Goal: Transaction & Acquisition: Book appointment/travel/reservation

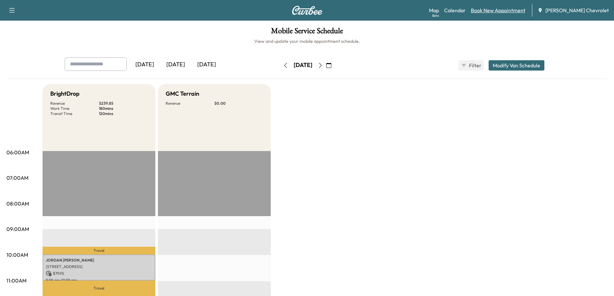
click at [510, 9] on link "Book New Appointment" at bounding box center [498, 10] width 54 height 8
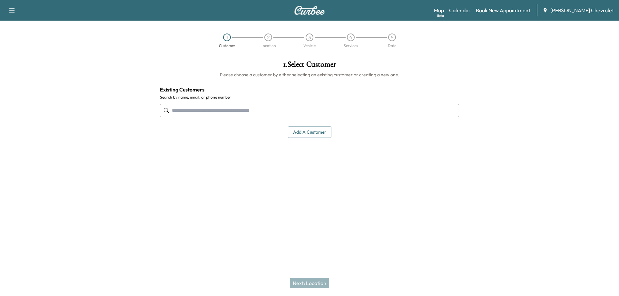
click at [248, 107] on input "text" at bounding box center [309, 111] width 299 height 14
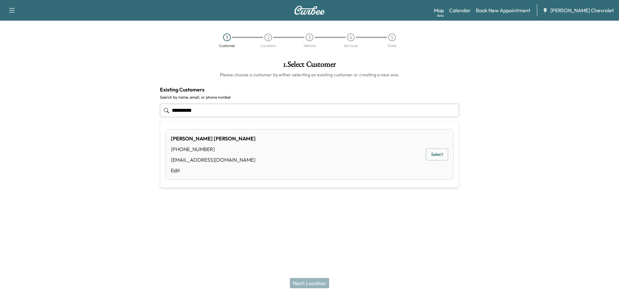
click at [429, 157] on button "Select" at bounding box center [437, 155] width 22 height 12
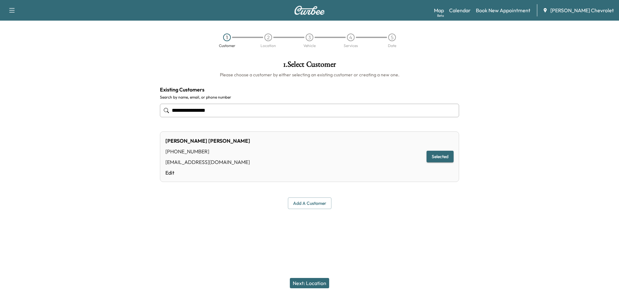
type input "**********"
click at [306, 284] on button "Next: Location" at bounding box center [309, 283] width 39 height 10
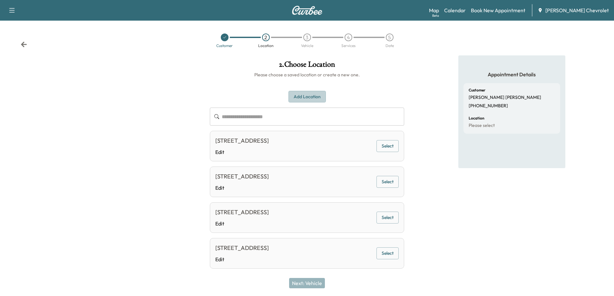
click at [311, 96] on button "Add Location" at bounding box center [307, 97] width 37 height 12
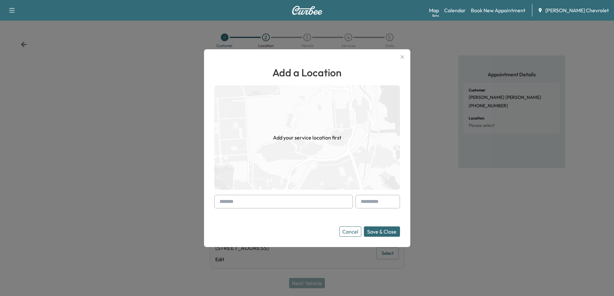
click at [263, 206] on input "text" at bounding box center [283, 202] width 139 height 14
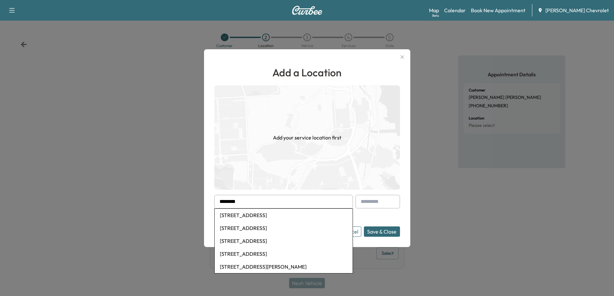
type input "********"
click at [174, 210] on div at bounding box center [307, 148] width 614 height 296
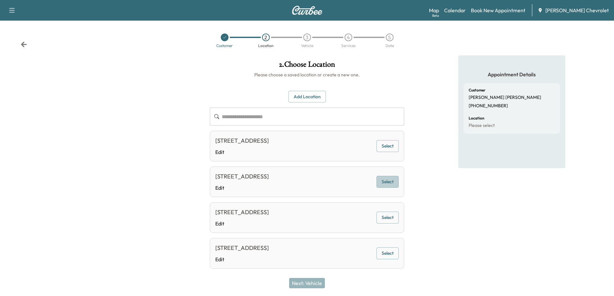
click at [383, 188] on button "Select" at bounding box center [388, 182] width 22 height 12
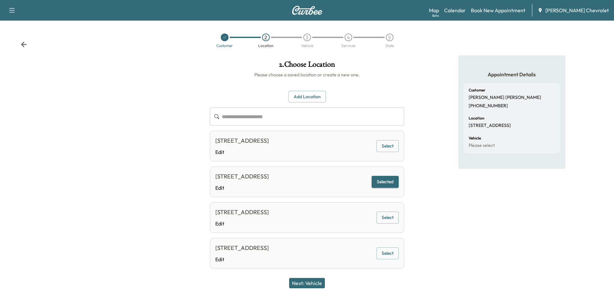
click at [315, 285] on button "Next: Vehicle" at bounding box center [307, 283] width 36 height 10
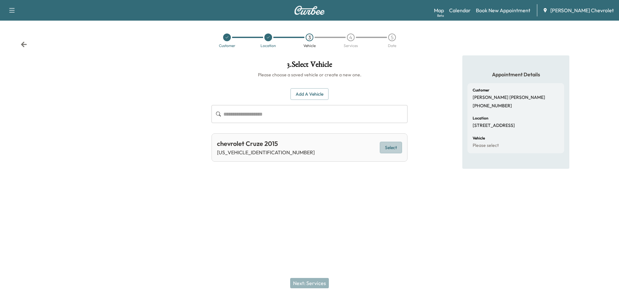
click at [399, 150] on button "Select" at bounding box center [391, 148] width 22 height 12
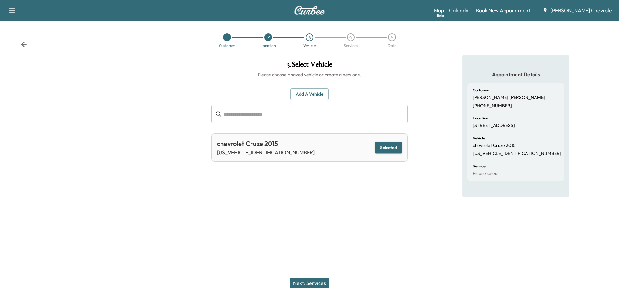
click at [315, 283] on button "Next: Services" at bounding box center [309, 283] width 39 height 10
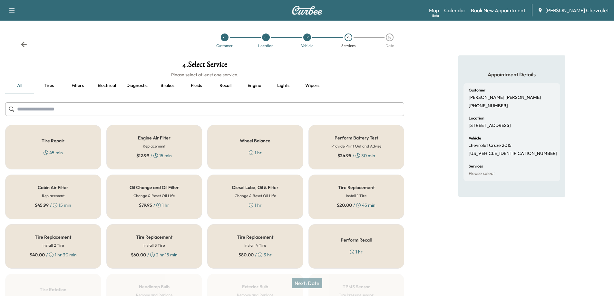
click at [172, 197] on h6 "Change & Reset Oil Life" at bounding box center [153, 196] width 41 height 6
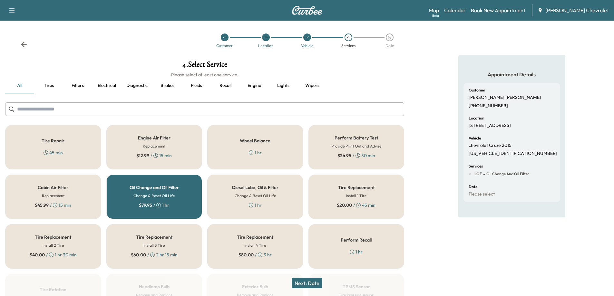
click at [308, 288] on button "Next: Date" at bounding box center [307, 283] width 31 height 10
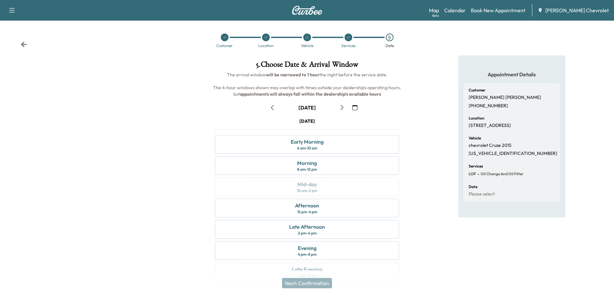
click at [344, 107] on icon "button" at bounding box center [342, 107] width 5 height 5
click at [345, 106] on button "button" at bounding box center [342, 108] width 11 height 10
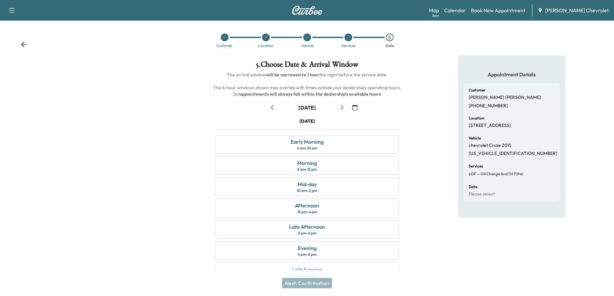
click at [345, 106] on button "button" at bounding box center [342, 108] width 11 height 10
click at [345, 109] on button "button" at bounding box center [342, 108] width 11 height 10
click at [275, 110] on button "button" at bounding box center [272, 108] width 11 height 10
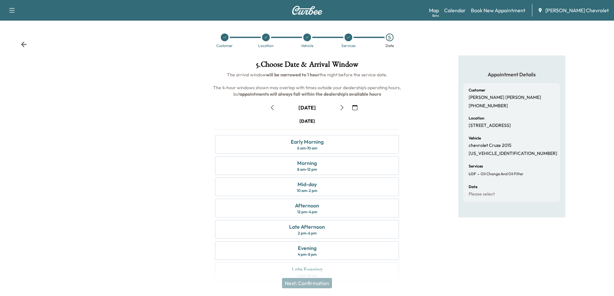
click at [275, 110] on button "button" at bounding box center [272, 108] width 11 height 10
click at [327, 228] on div "Late Afternoon 2 pm - 6 pm" at bounding box center [307, 229] width 184 height 19
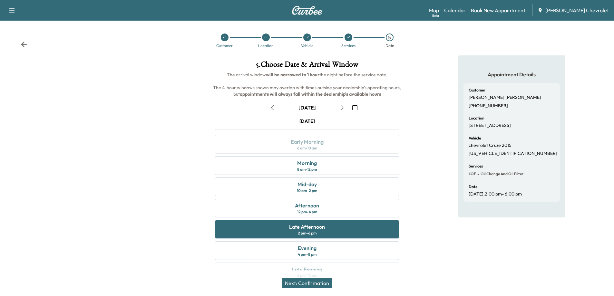
click at [342, 108] on icon "button" at bounding box center [342, 107] width 5 height 5
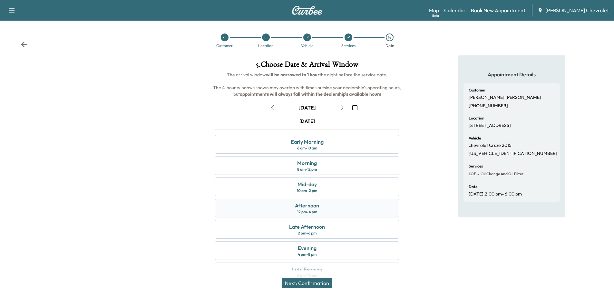
click at [322, 213] on div "Afternoon 12 pm - 4 pm" at bounding box center [307, 208] width 184 height 19
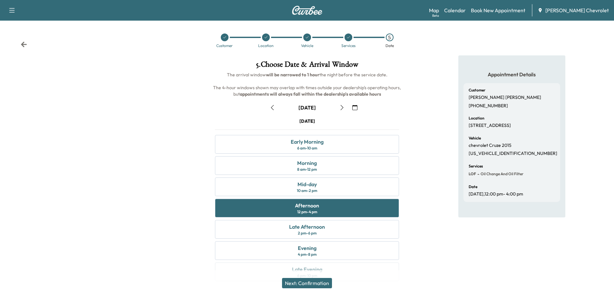
click at [314, 282] on button "Next: Confirmation" at bounding box center [307, 283] width 50 height 10
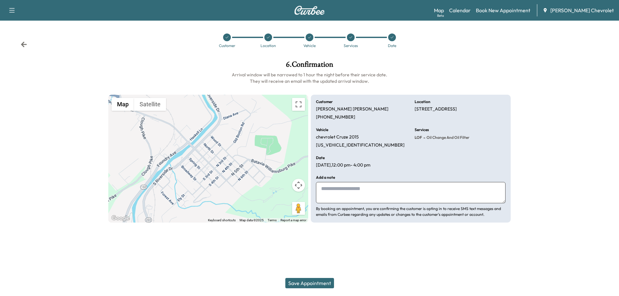
drag, startPoint x: 398, startPoint y: 130, endPoint x: 390, endPoint y: 127, distance: 7.7
click at [397, 130] on div "Vehicle chevrolet Cruze 2015 1G1PC5SB7F7279005" at bounding box center [361, 138] width 91 height 20
click at [353, 191] on textarea at bounding box center [411, 192] width 190 height 21
drag, startPoint x: 323, startPoint y: 190, endPoint x: 316, endPoint y: 190, distance: 7.4
click at [305, 190] on div "← Move left → Move right ↑ Move up ↓ Move down + Zoom in - Zoom out Home Jump l…" at bounding box center [309, 159] width 402 height 128
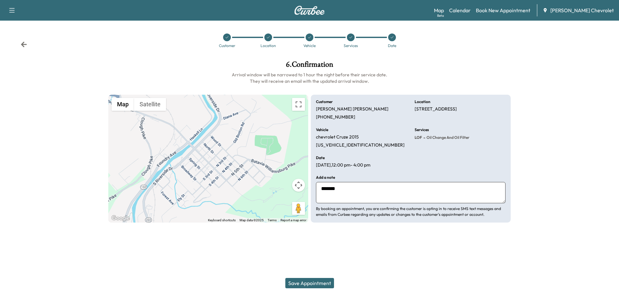
click at [338, 192] on textarea "*******" at bounding box center [411, 192] width 190 height 21
drag, startPoint x: 341, startPoint y: 191, endPoint x: 317, endPoint y: 188, distance: 25.0
click at [317, 188] on textarea "*******" at bounding box center [411, 192] width 190 height 21
type textarea "*******"
click at [270, 40] on div at bounding box center [268, 38] width 8 height 8
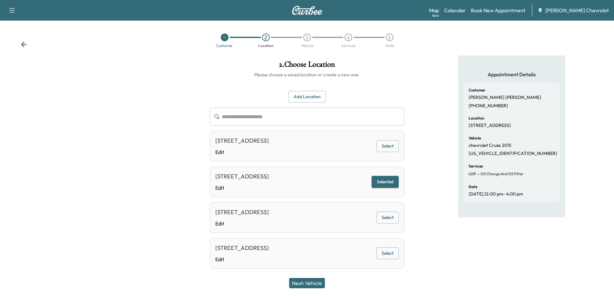
click at [308, 119] on input "text" at bounding box center [313, 117] width 183 height 18
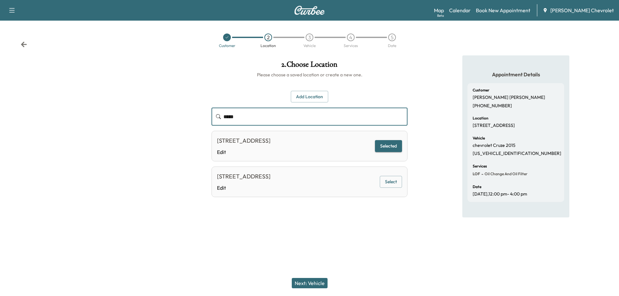
type input "****"
click at [311, 97] on button "Add Location" at bounding box center [309, 97] width 37 height 12
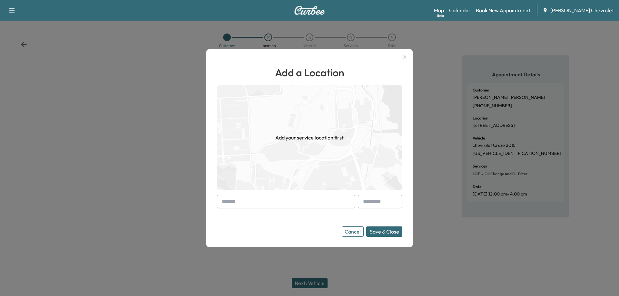
click at [235, 204] on input "text" at bounding box center [286, 202] width 139 height 14
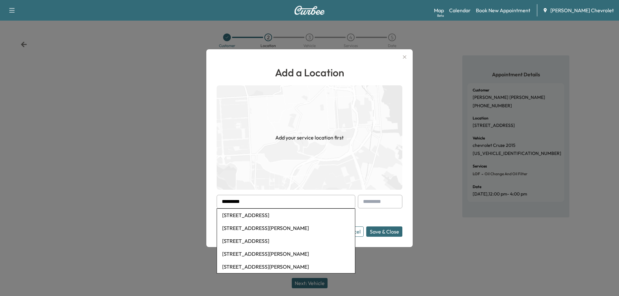
click at [265, 216] on li "1089 Shayler Road, Batavia, OH, USA" at bounding box center [286, 215] width 138 height 13
type input "**********"
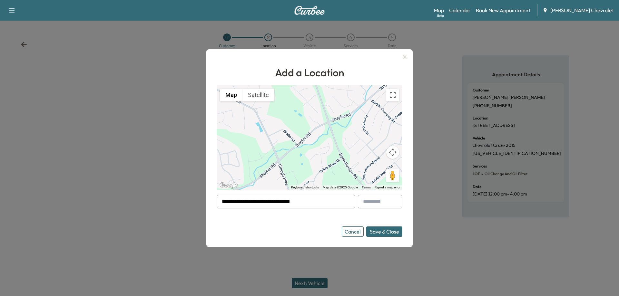
click at [391, 234] on button "Save & Close" at bounding box center [384, 232] width 36 height 10
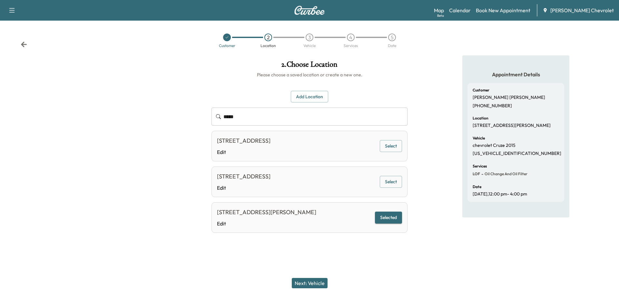
click at [391, 38] on div "5" at bounding box center [392, 38] width 8 height 8
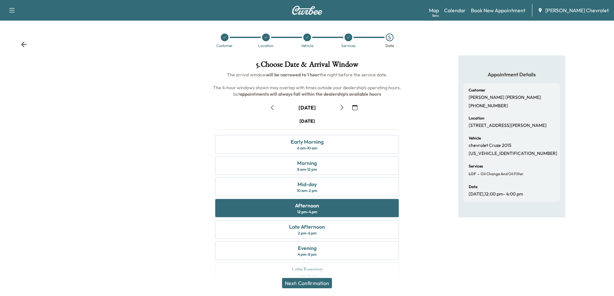
click at [311, 281] on button "Next: Confirmation" at bounding box center [307, 283] width 50 height 10
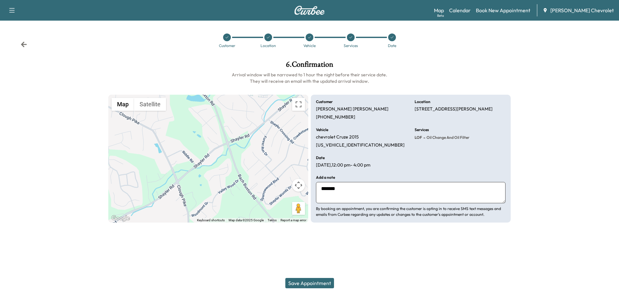
drag, startPoint x: 358, startPoint y: 189, endPoint x: 298, endPoint y: 194, distance: 60.5
click at [298, 194] on div "← Move left → Move right ↑ Move up ↓ Move down + Zoom in - Zoom out Home Jump l…" at bounding box center [309, 159] width 402 height 128
click at [324, 286] on button "Save Appointment" at bounding box center [309, 283] width 49 height 10
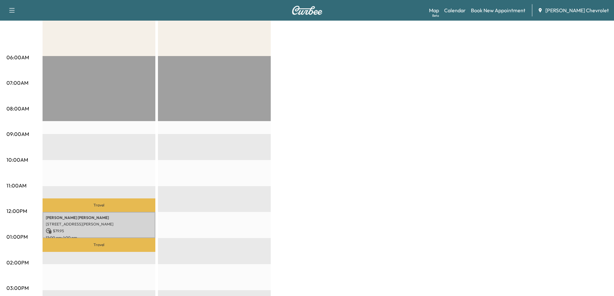
scroll to position [97, 0]
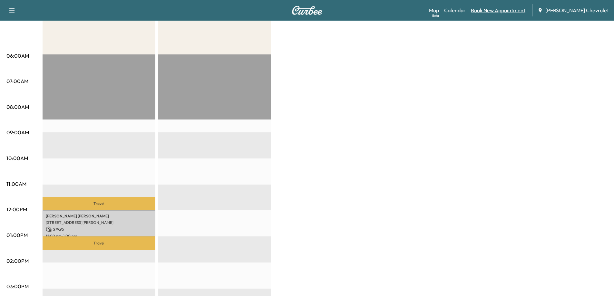
click at [506, 14] on link "Book New Appointment" at bounding box center [498, 10] width 54 height 8
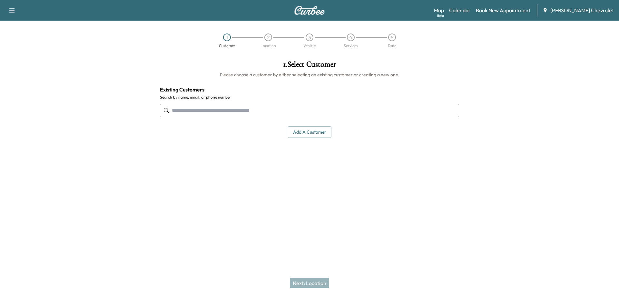
click at [259, 113] on input "text" at bounding box center [309, 111] width 299 height 14
click at [275, 109] on input "text" at bounding box center [309, 111] width 299 height 14
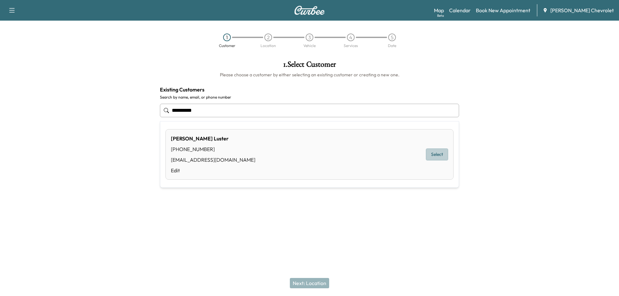
click at [437, 157] on button "Select" at bounding box center [437, 155] width 22 height 12
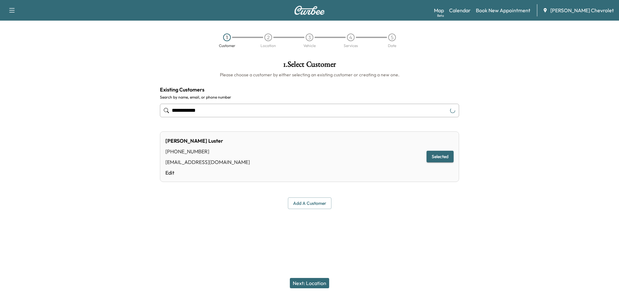
type input "**********"
click at [306, 285] on button "Next: Location" at bounding box center [309, 283] width 39 height 10
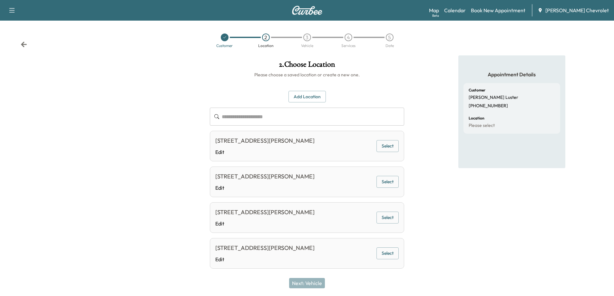
click at [226, 39] on icon at bounding box center [225, 37] width 4 height 4
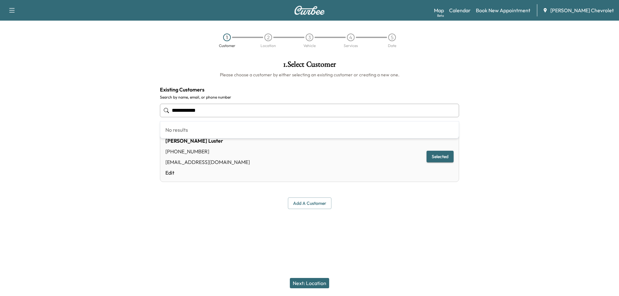
drag, startPoint x: 215, startPoint y: 113, endPoint x: 140, endPoint y: 112, distance: 75.5
click at [140, 112] on div "**********" at bounding box center [309, 134] width 619 height 159
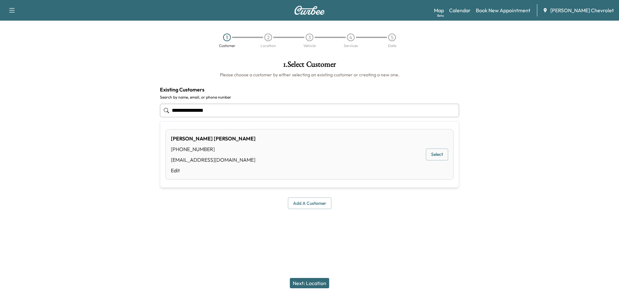
drag, startPoint x: 438, startPoint y: 158, endPoint x: 385, endPoint y: 146, distance: 54.3
click at [385, 146] on div "MARILYN BUESCHER (859) 905-8106 MARILYNTREVOR@AOL.COM Edit Select" at bounding box center [309, 154] width 288 height 51
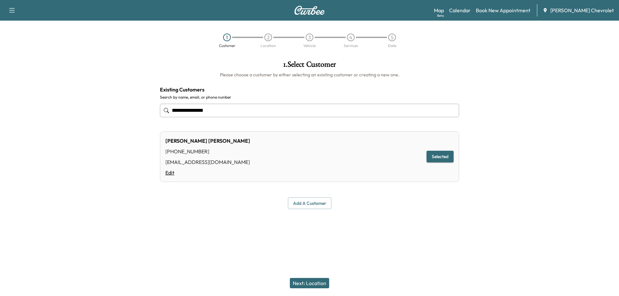
type input "**********"
click at [169, 175] on link "Edit" at bounding box center [207, 173] width 85 height 8
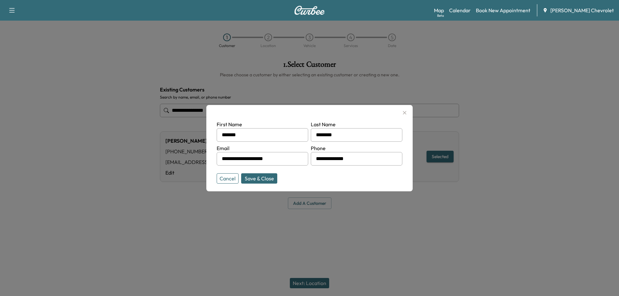
drag, startPoint x: 353, startPoint y: 159, endPoint x: 302, endPoint y: 163, distance: 51.4
click at [302, 163] on form "**********" at bounding box center [310, 151] width 186 height 61
click at [260, 179] on button "Save & Close" at bounding box center [259, 178] width 36 height 10
type input "**********"
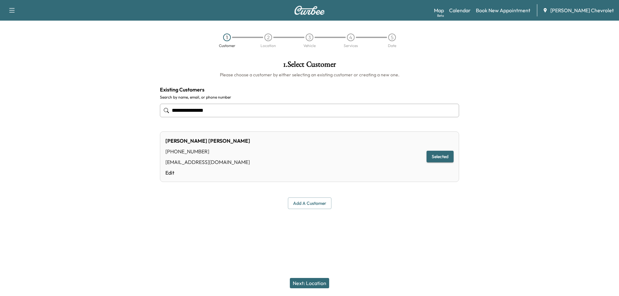
click at [320, 283] on button "Next: Location" at bounding box center [309, 283] width 39 height 10
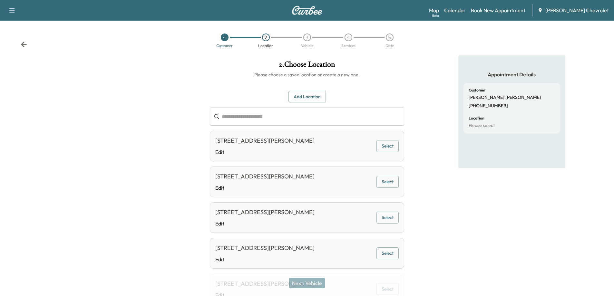
click at [311, 95] on button "Add Location" at bounding box center [307, 97] width 37 height 12
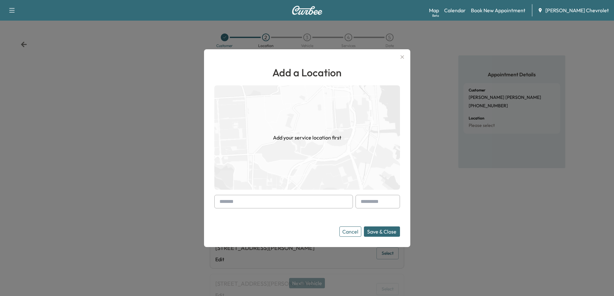
click at [282, 203] on input "text" at bounding box center [283, 202] width 139 height 14
click at [259, 221] on li "30 Sabre Dr, Cold Spring, KY, USA" at bounding box center [284, 215] width 138 height 13
type input "**********"
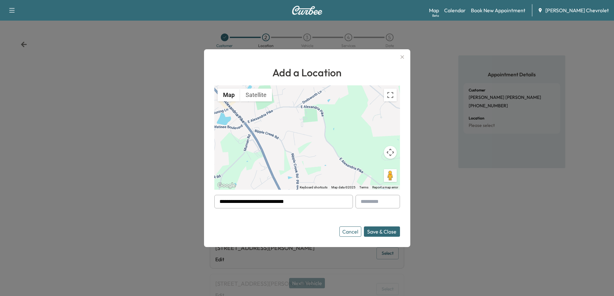
click at [384, 231] on button "Save & Close" at bounding box center [382, 232] width 36 height 10
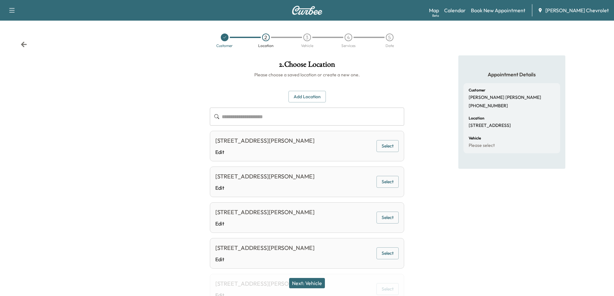
click at [312, 283] on button "Next: Vehicle" at bounding box center [307, 283] width 36 height 10
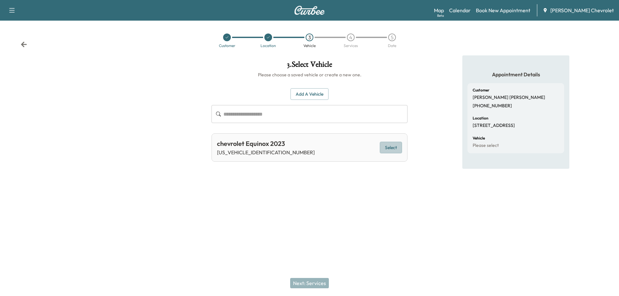
click at [392, 148] on button "Select" at bounding box center [391, 148] width 22 height 12
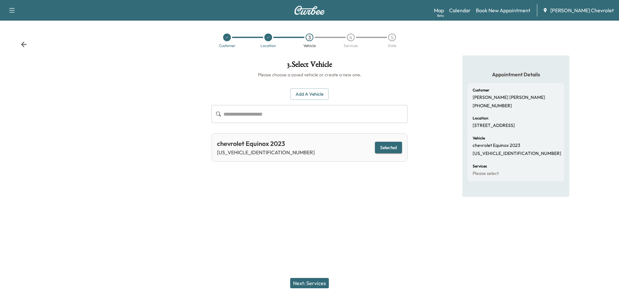
click at [316, 283] on button "Next: Services" at bounding box center [309, 283] width 39 height 10
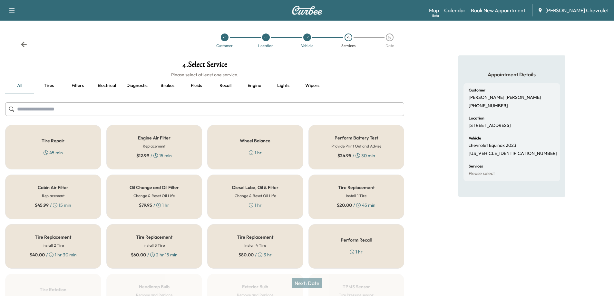
click at [161, 213] on div "Oil Change and Oil Filter Change & Reset Oil Life $ 79.95 / 1 hr" at bounding box center [154, 197] width 96 height 44
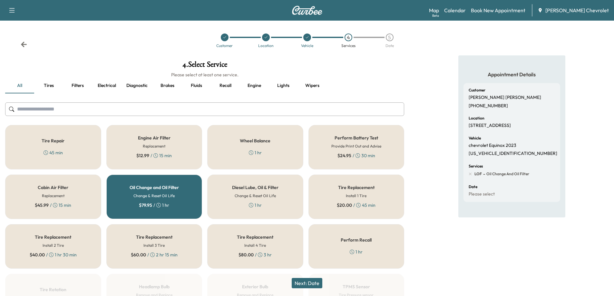
click at [304, 283] on button "Next: Date" at bounding box center [307, 283] width 31 height 10
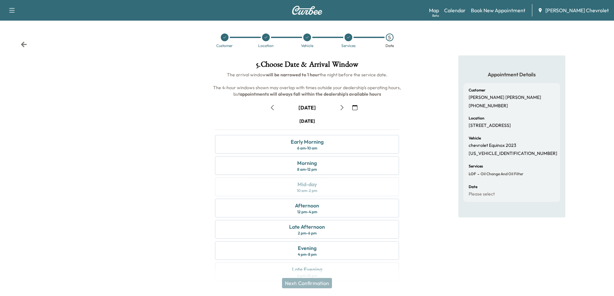
click at [343, 108] on icon "button" at bounding box center [342, 107] width 5 height 5
click at [268, 109] on button "button" at bounding box center [272, 108] width 11 height 10
click at [341, 107] on icon "button" at bounding box center [342, 107] width 5 height 5
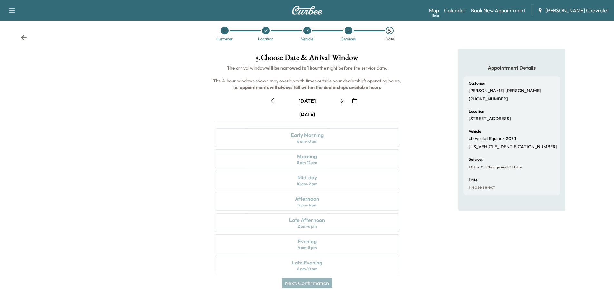
scroll to position [14, 0]
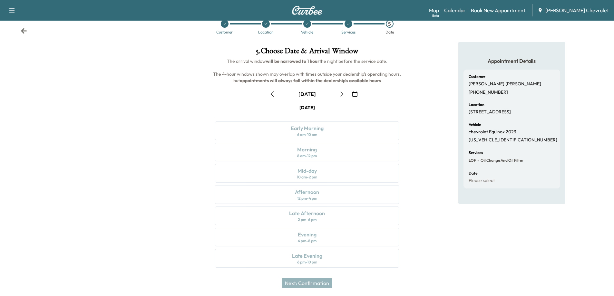
click at [343, 95] on icon "button" at bounding box center [342, 94] width 5 height 5
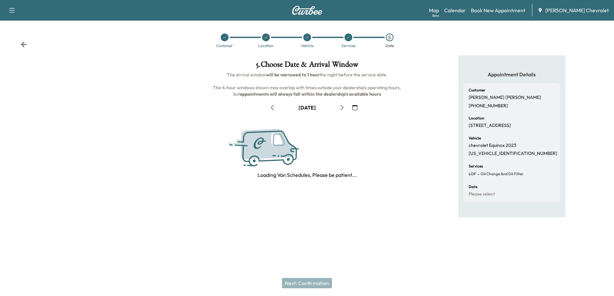
scroll to position [0, 0]
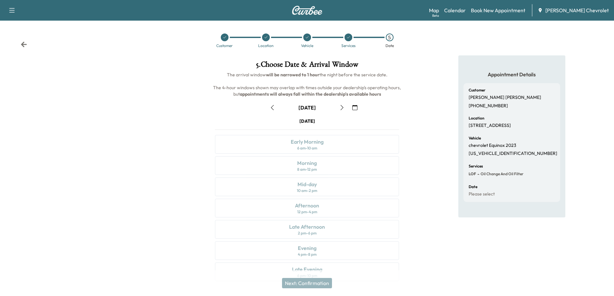
click at [341, 105] on icon "button" at bounding box center [342, 107] width 5 height 5
click at [321, 188] on div "Mid-day 10 am - 2 pm" at bounding box center [307, 187] width 184 height 19
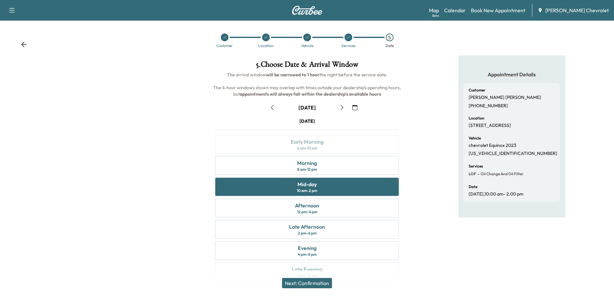
click at [320, 284] on button "Next: Confirmation" at bounding box center [307, 283] width 50 height 10
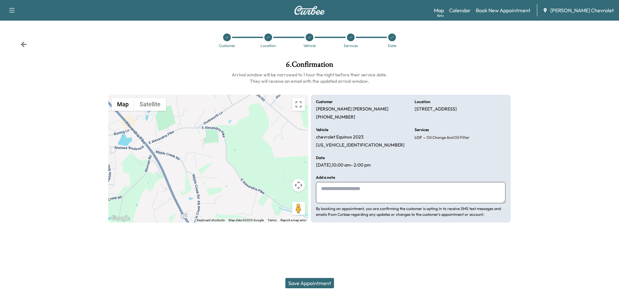
click at [332, 193] on textarea at bounding box center [411, 192] width 190 height 21
click at [347, 194] on textarea "******" at bounding box center [411, 192] width 190 height 21
click at [385, 193] on textarea "**********" at bounding box center [411, 192] width 190 height 21
type textarea "**********"
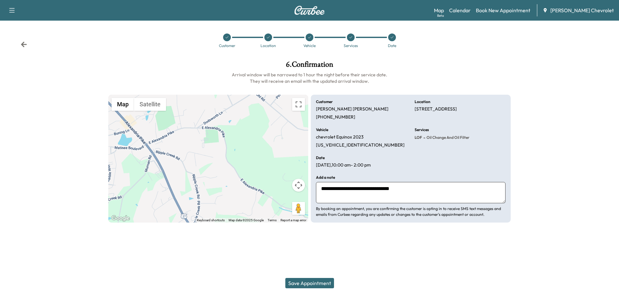
click at [309, 283] on button "Save Appointment" at bounding box center [309, 283] width 49 height 10
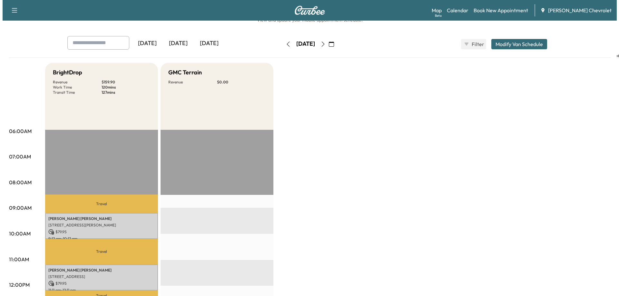
scroll to position [64, 0]
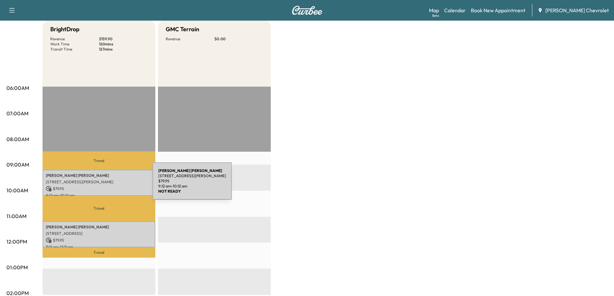
click at [104, 186] on p "$ 79.95" at bounding box center [99, 189] width 106 height 6
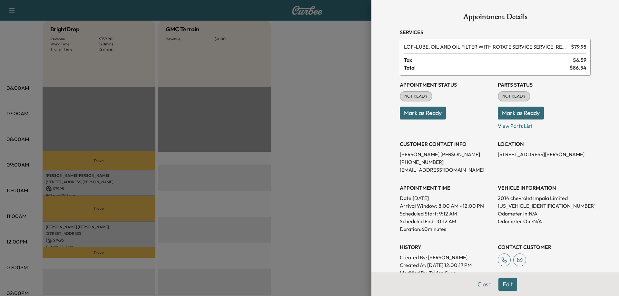
click at [335, 180] on div at bounding box center [309, 148] width 619 height 296
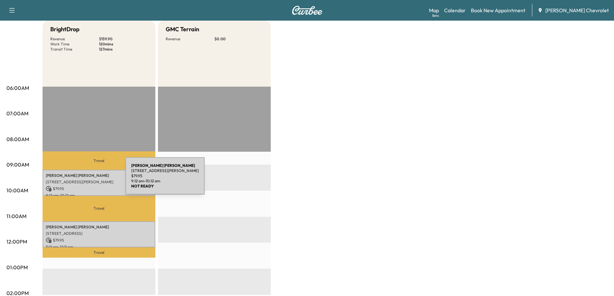
click at [78, 180] on p "[STREET_ADDRESS][PERSON_NAME]" at bounding box center [99, 182] width 106 height 5
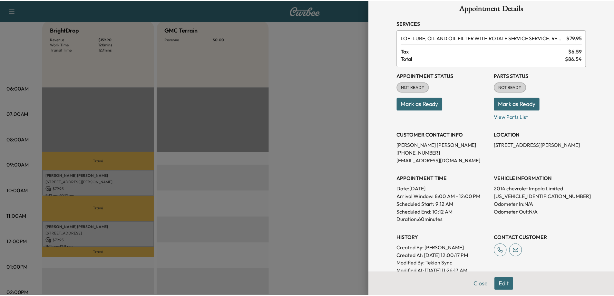
scroll to position [0, 0]
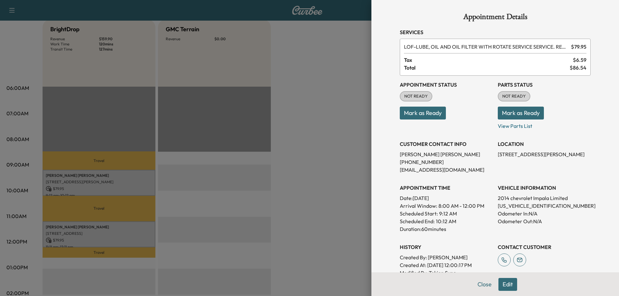
click at [324, 189] on div at bounding box center [309, 148] width 619 height 296
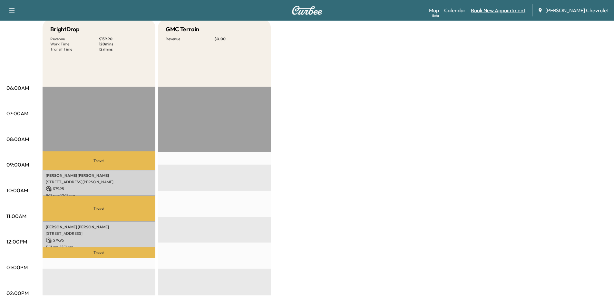
click at [510, 11] on link "Book New Appointment" at bounding box center [498, 10] width 54 height 8
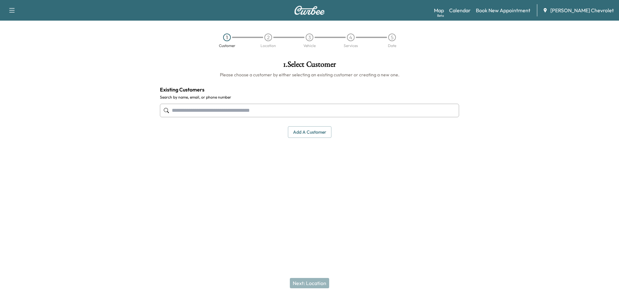
click at [284, 113] on input "text" at bounding box center [309, 111] width 299 height 14
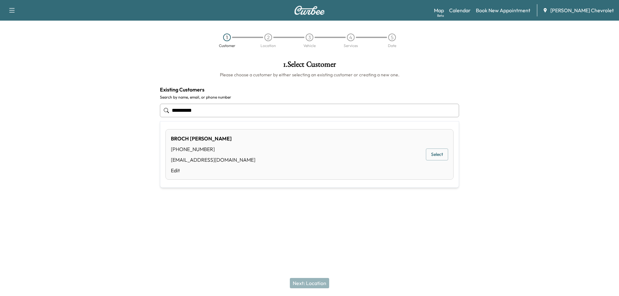
type input "**********"
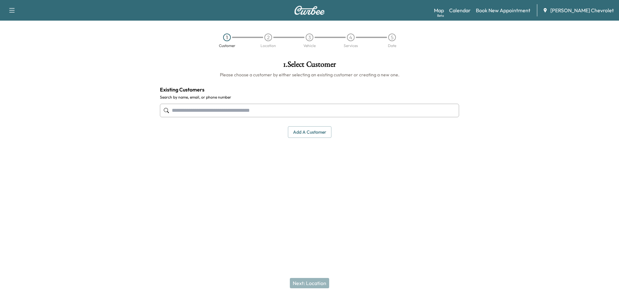
click at [261, 114] on input "text" at bounding box center [309, 111] width 299 height 14
click at [325, 113] on input "text" at bounding box center [309, 111] width 299 height 14
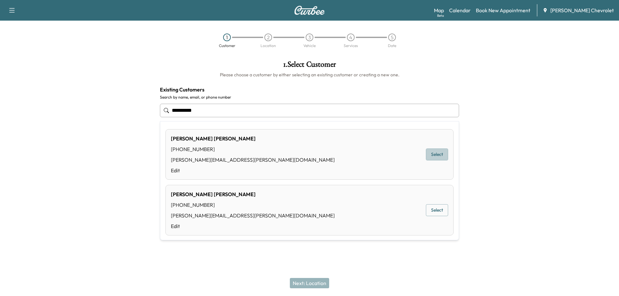
click at [437, 155] on button "Select" at bounding box center [437, 155] width 22 height 12
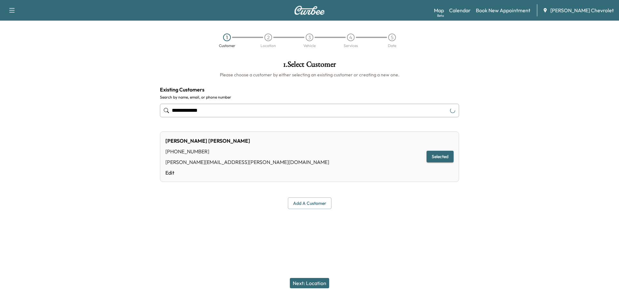
type input "**********"
click at [442, 159] on button "Selected" at bounding box center [440, 157] width 27 height 12
click at [313, 282] on button "Next: Location" at bounding box center [309, 283] width 39 height 10
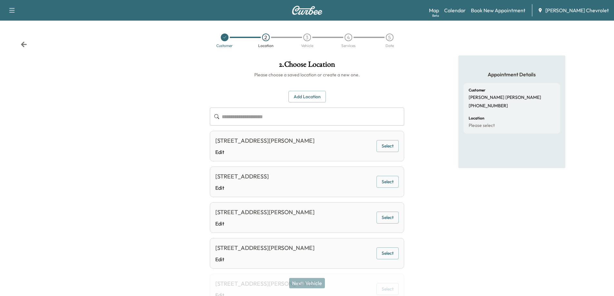
click at [387, 151] on button "Select" at bounding box center [388, 146] width 22 height 12
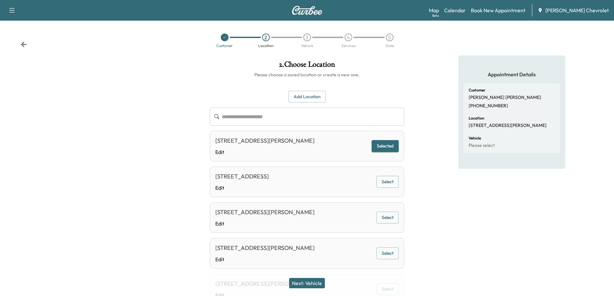
click at [306, 281] on button "Next: Vehicle" at bounding box center [307, 283] width 36 height 10
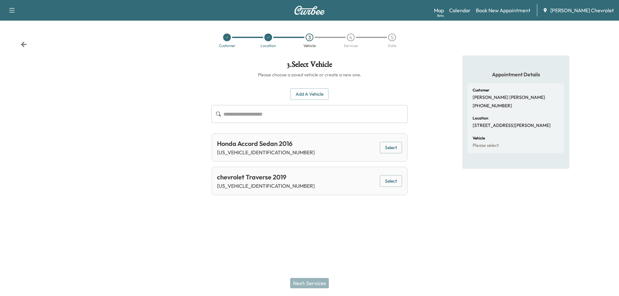
click at [391, 183] on button "Select" at bounding box center [391, 181] width 22 height 12
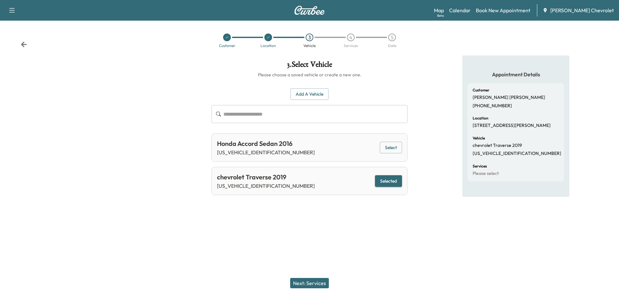
click at [302, 281] on button "Next: Services" at bounding box center [309, 283] width 39 height 10
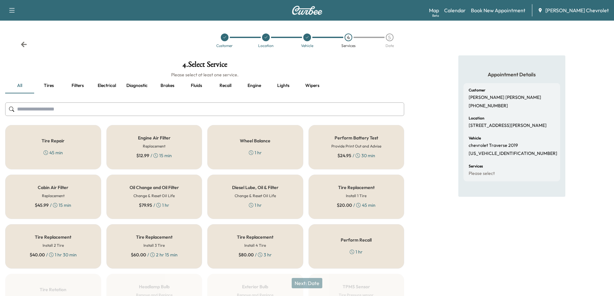
click at [146, 196] on h6 "Change & Reset Oil Life" at bounding box center [153, 196] width 41 height 6
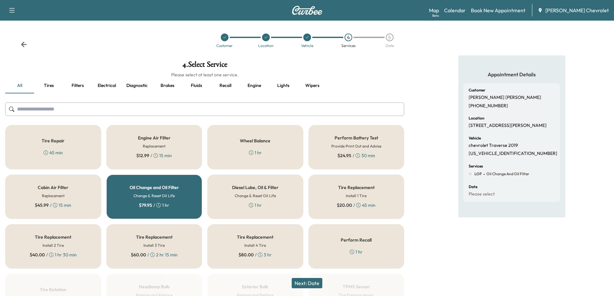
click at [308, 280] on button "Next: Date" at bounding box center [307, 283] width 31 height 10
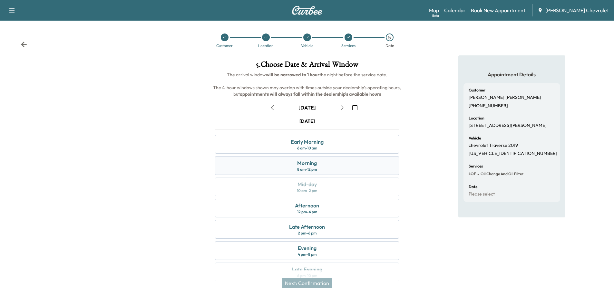
click at [309, 170] on div "8 am - 12 pm" at bounding box center [307, 169] width 20 height 5
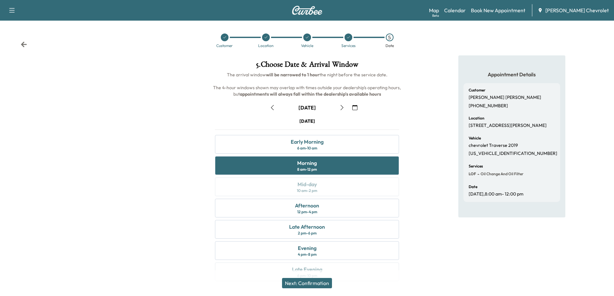
click at [321, 282] on button "Next: Confirmation" at bounding box center [307, 283] width 50 height 10
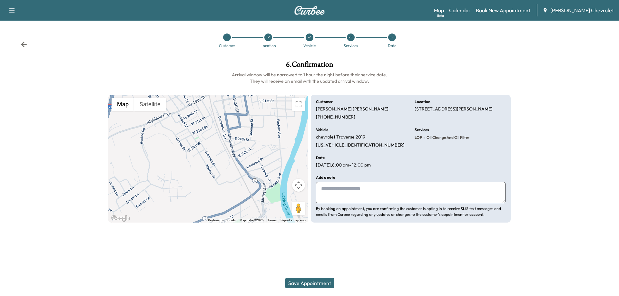
click at [313, 285] on button "Save Appointment" at bounding box center [309, 283] width 49 height 10
click at [393, 37] on icon at bounding box center [392, 37] width 3 height 2
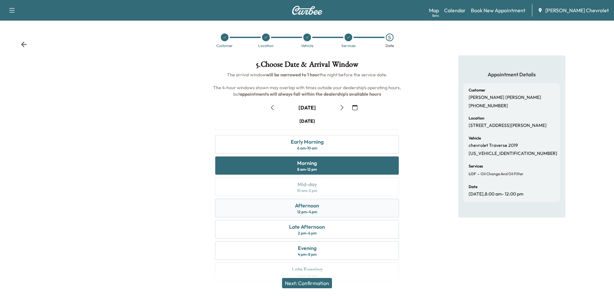
click at [320, 210] on div "Afternoon 12 pm - 4 pm" at bounding box center [307, 208] width 184 height 19
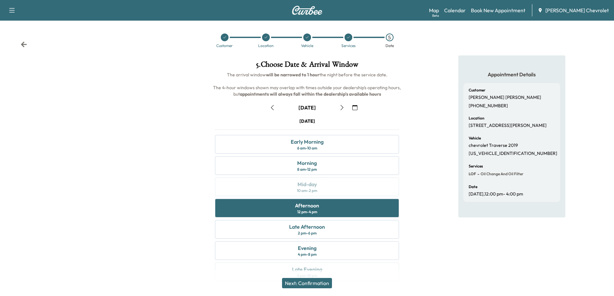
click at [313, 281] on button "Next: Confirmation" at bounding box center [307, 283] width 50 height 10
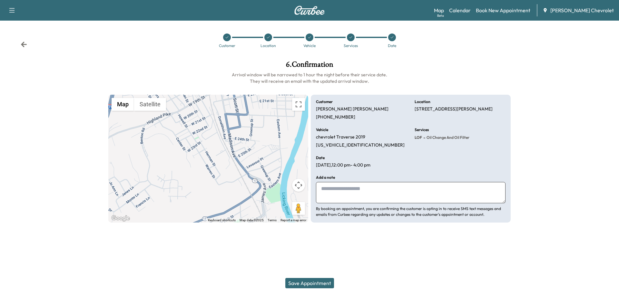
click at [319, 286] on button "Save Appointment" at bounding box center [309, 283] width 49 height 10
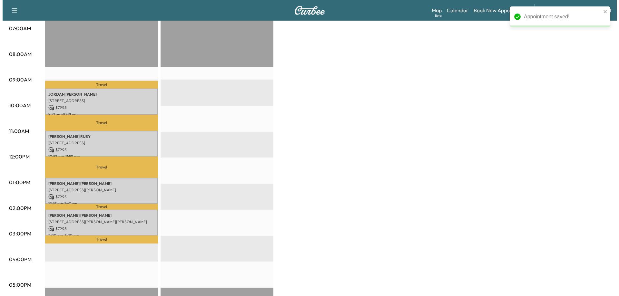
scroll to position [161, 0]
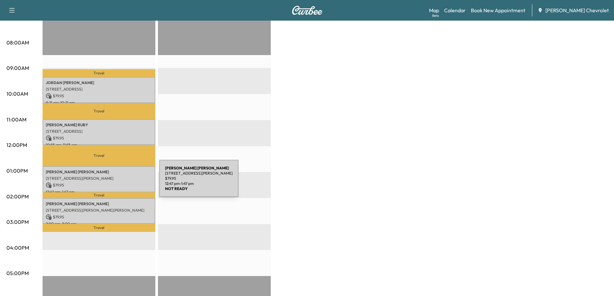
click at [111, 183] on p "$ 79.95" at bounding box center [99, 186] width 106 height 6
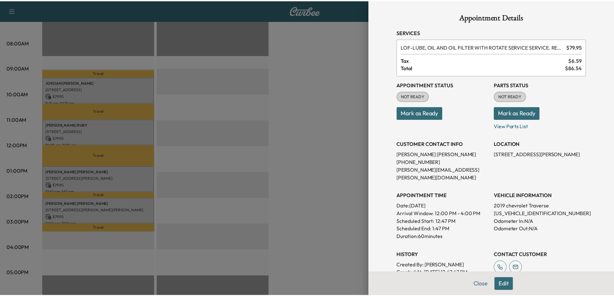
scroll to position [32, 0]
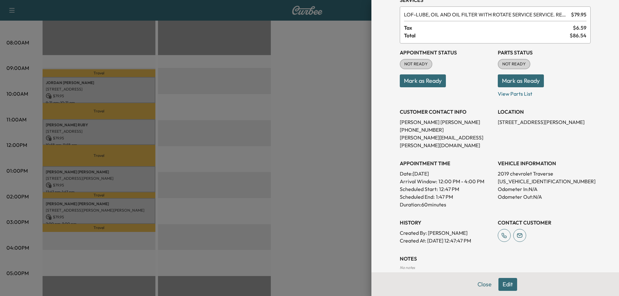
click at [161, 207] on div at bounding box center [309, 148] width 619 height 296
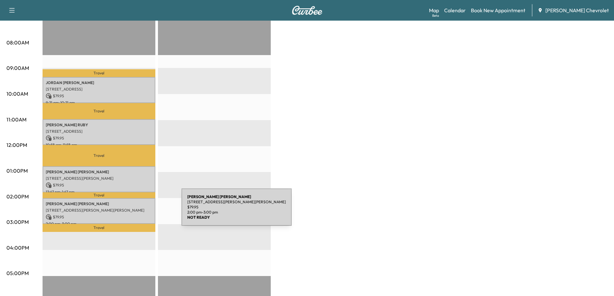
click at [133, 211] on div "Brittney Taylor 5341 Bayview Dr Apt 29, Taylor Mill, KY 41015, USA $ 79.95 2:00…" at bounding box center [99, 211] width 113 height 26
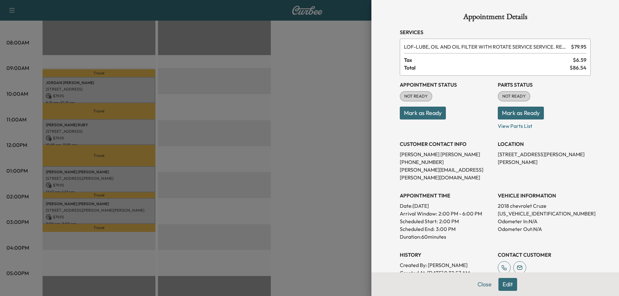
click at [204, 198] on div at bounding box center [309, 148] width 619 height 296
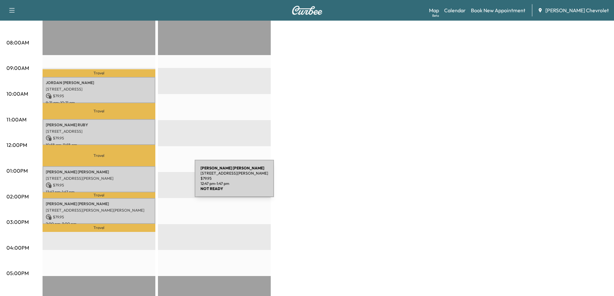
click at [146, 183] on p "$ 79.95" at bounding box center [99, 186] width 106 height 6
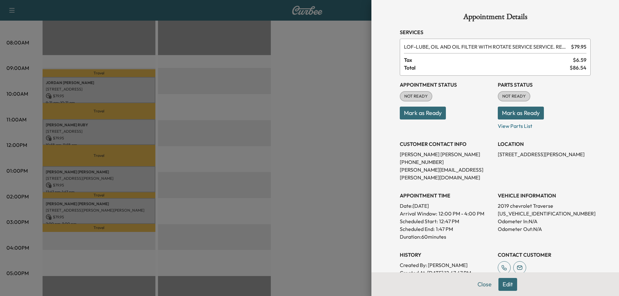
click at [316, 145] on div at bounding box center [309, 148] width 619 height 296
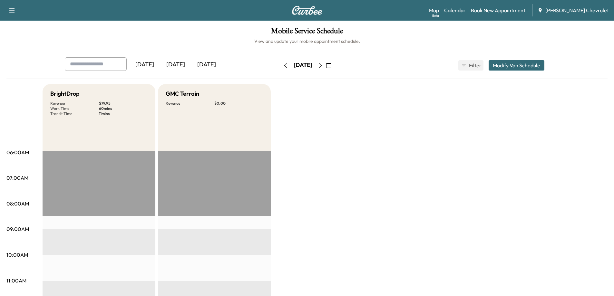
click at [183, 68] on div "[DATE]" at bounding box center [175, 64] width 31 height 15
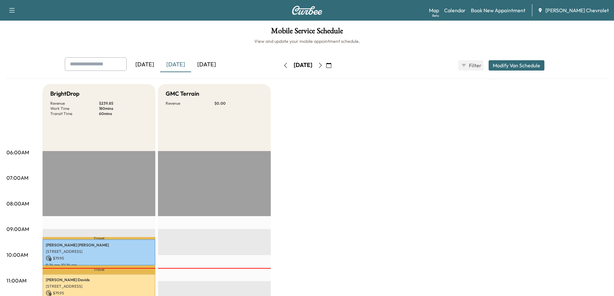
click at [323, 67] on icon "button" at bounding box center [320, 65] width 5 height 5
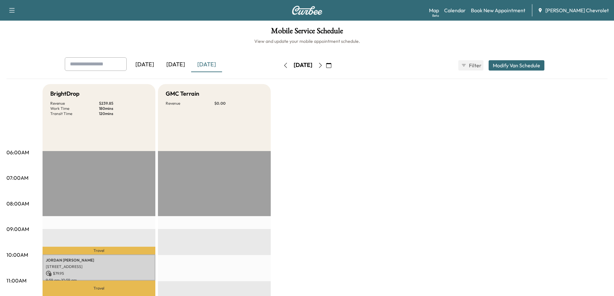
click at [323, 67] on icon "button" at bounding box center [320, 65] width 5 height 5
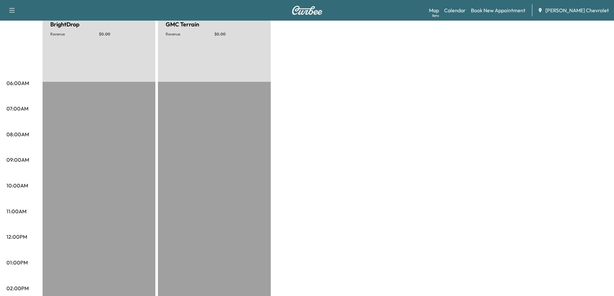
scroll to position [32, 0]
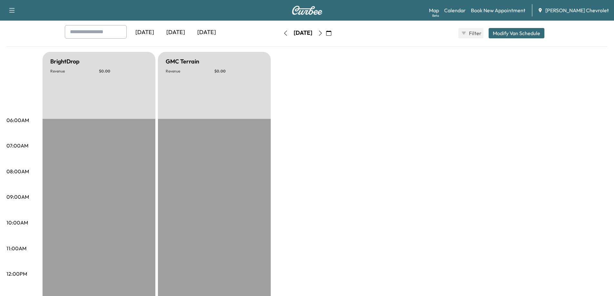
click at [323, 32] on icon "button" at bounding box center [320, 33] width 5 height 5
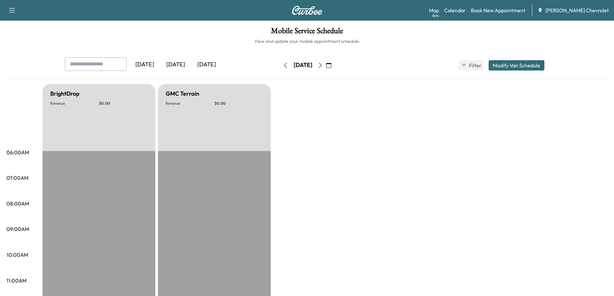
click at [323, 67] on icon "button" at bounding box center [320, 65] width 5 height 5
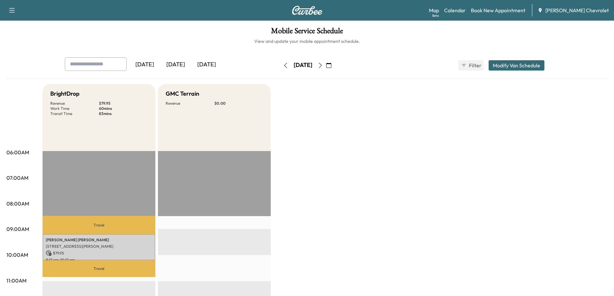
click at [322, 66] on icon "button" at bounding box center [320, 65] width 3 height 5
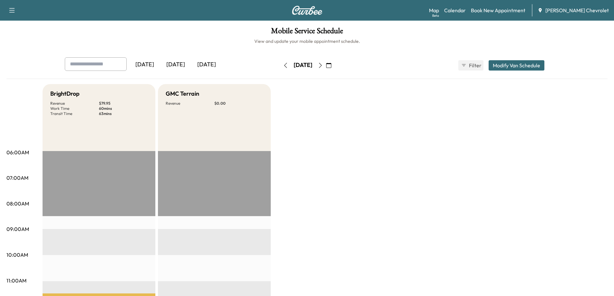
click at [326, 68] on button "button" at bounding box center [320, 65] width 11 height 10
click at [326, 69] on button "button" at bounding box center [320, 65] width 11 height 10
click at [323, 64] on icon "button" at bounding box center [320, 65] width 5 height 5
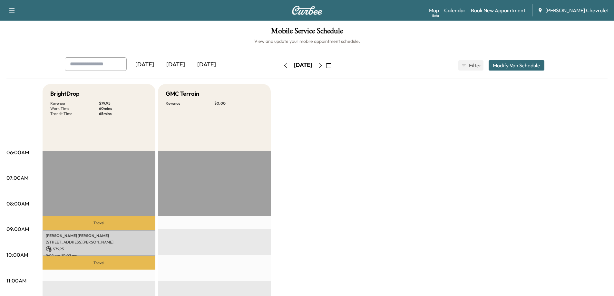
click at [283, 65] on icon "button" at bounding box center [285, 65] width 5 height 5
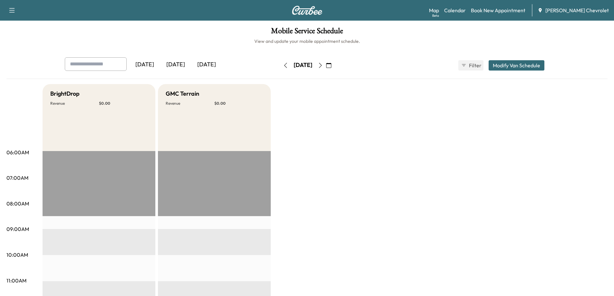
click at [280, 68] on button "button" at bounding box center [285, 65] width 11 height 10
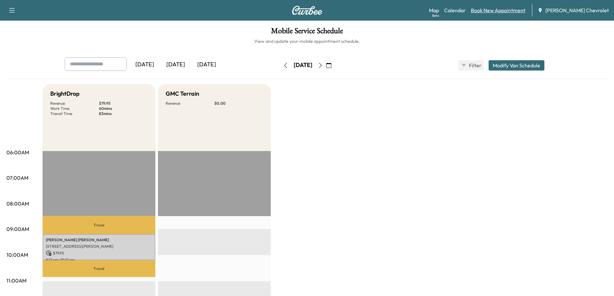
click at [508, 13] on link "Book New Appointment" at bounding box center [498, 10] width 54 height 8
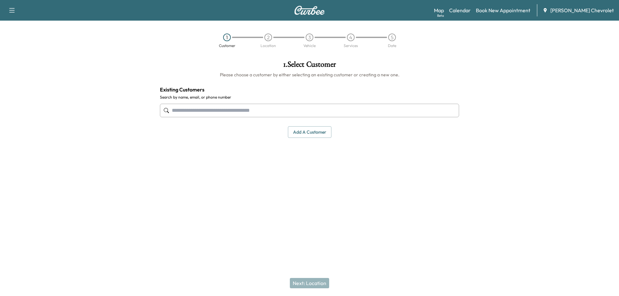
click at [279, 112] on input "text" at bounding box center [309, 111] width 299 height 14
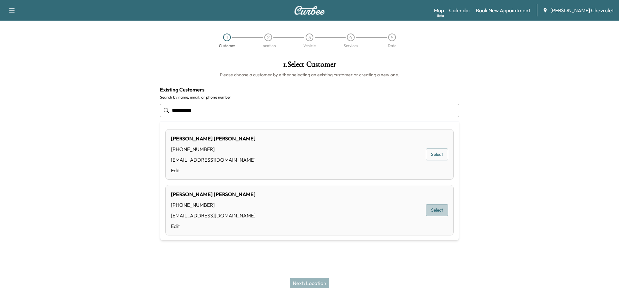
click at [435, 210] on button "Select" at bounding box center [437, 210] width 22 height 12
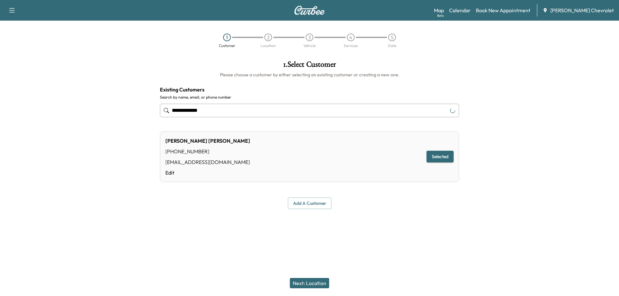
type input "**********"
click at [315, 281] on button "Next: Location" at bounding box center [309, 283] width 39 height 10
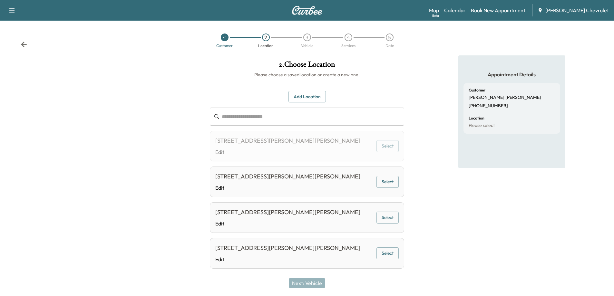
click at [273, 117] on input "text" at bounding box center [313, 117] width 183 height 18
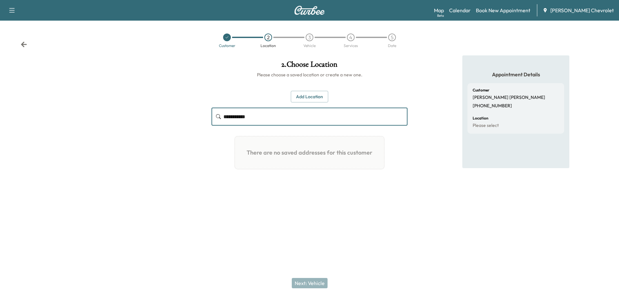
drag, startPoint x: 269, startPoint y: 117, endPoint x: 225, endPoint y: 118, distance: 44.5
click at [225, 118] on input "**********" at bounding box center [315, 117] width 184 height 18
type input "**********"
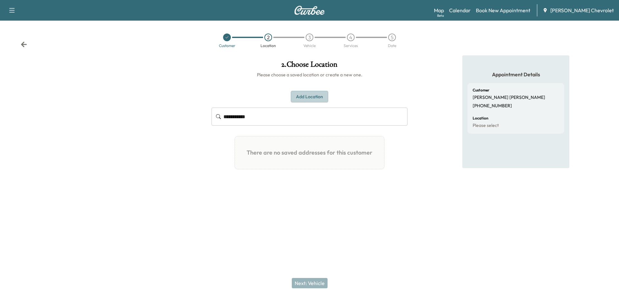
click at [309, 93] on button "Add Location" at bounding box center [309, 97] width 37 height 12
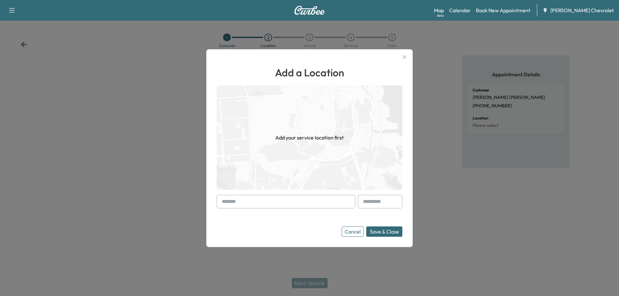
click at [247, 203] on input "text" at bounding box center [286, 202] width 139 height 14
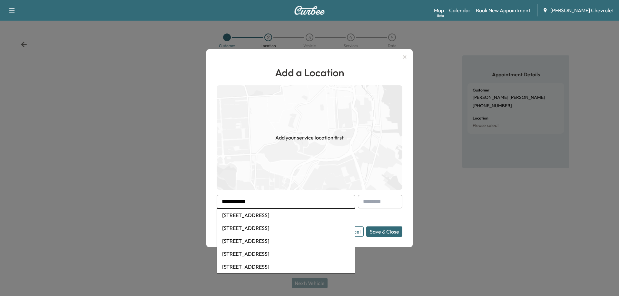
click at [281, 214] on li "[STREET_ADDRESS]" at bounding box center [286, 215] width 138 height 13
type input "**********"
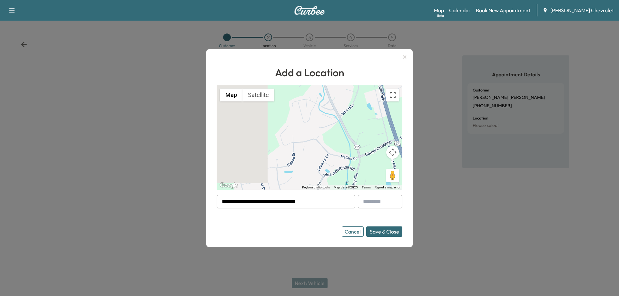
click at [385, 233] on button "Save & Close" at bounding box center [384, 232] width 36 height 10
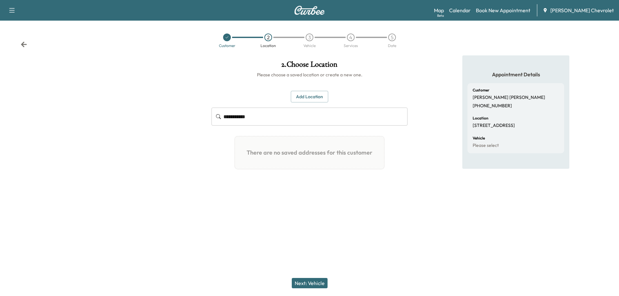
click at [315, 283] on button "Next: Vehicle" at bounding box center [310, 283] width 36 height 10
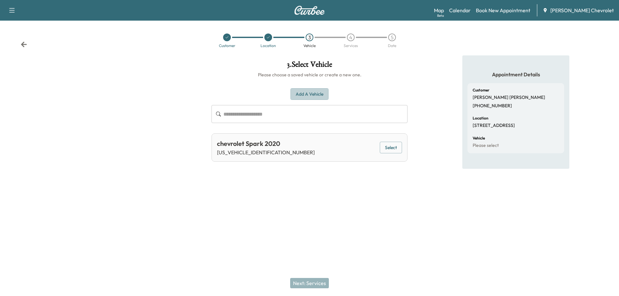
click at [312, 94] on button "Add a Vehicle" at bounding box center [310, 94] width 38 height 12
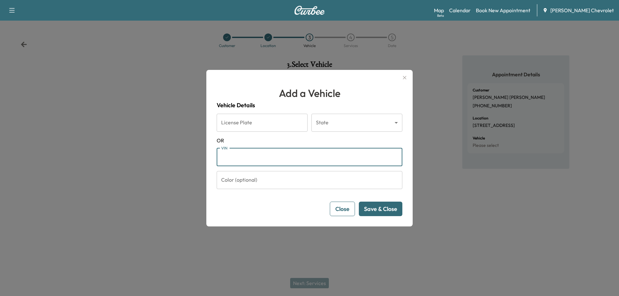
paste input "**********"
type input "**********"
click at [384, 213] on button "Save & Close" at bounding box center [381, 209] width 44 height 15
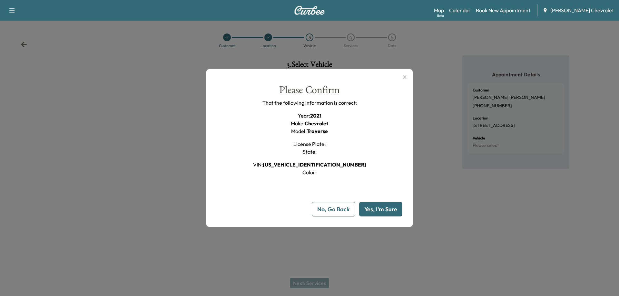
click at [380, 212] on button "Yes, I'm Sure" at bounding box center [380, 209] width 43 height 15
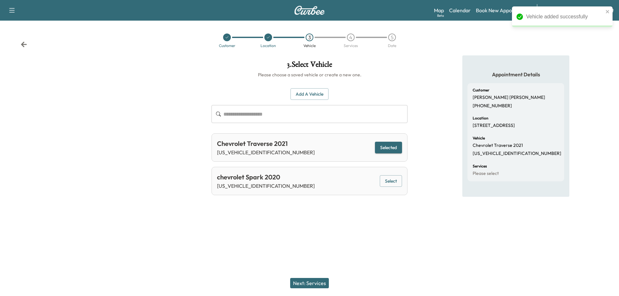
click at [313, 284] on button "Next: Services" at bounding box center [309, 283] width 39 height 10
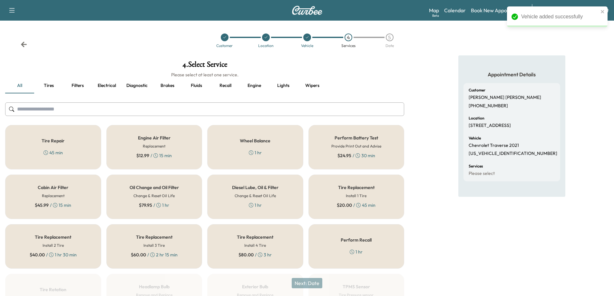
click at [160, 203] on icon at bounding box center [158, 205] width 5 height 5
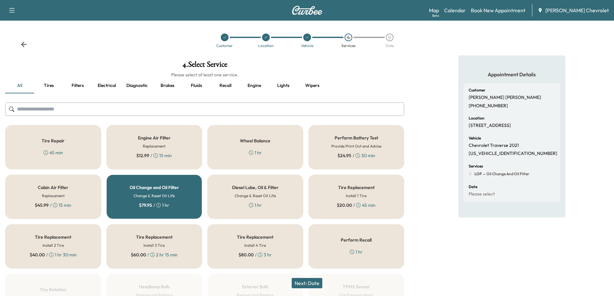
click at [313, 281] on button "Next: Date" at bounding box center [307, 283] width 31 height 10
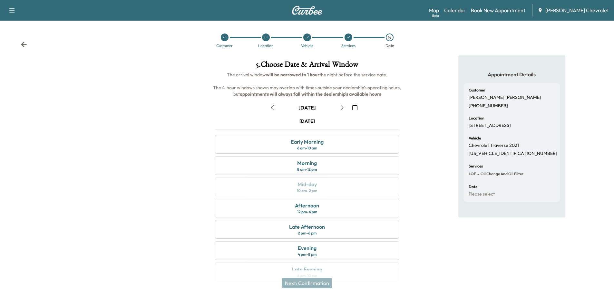
click at [340, 109] on icon "button" at bounding box center [342, 107] width 5 height 5
click at [272, 106] on icon "button" at bounding box center [272, 107] width 3 height 5
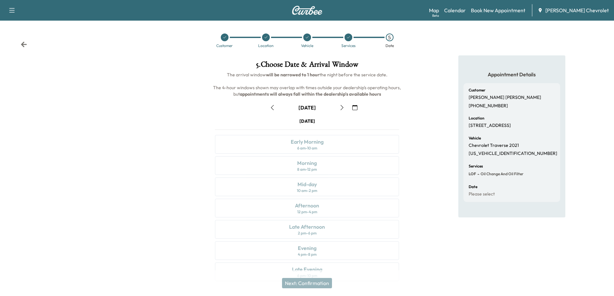
click at [341, 109] on icon "button" at bounding box center [342, 107] width 5 height 5
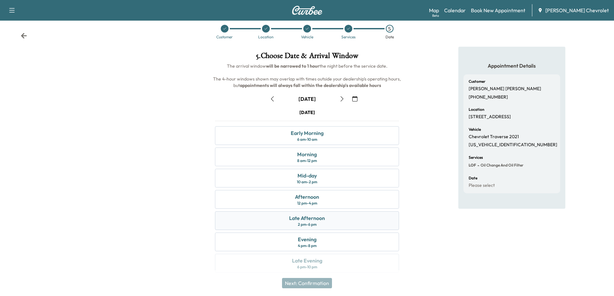
scroll to position [14, 0]
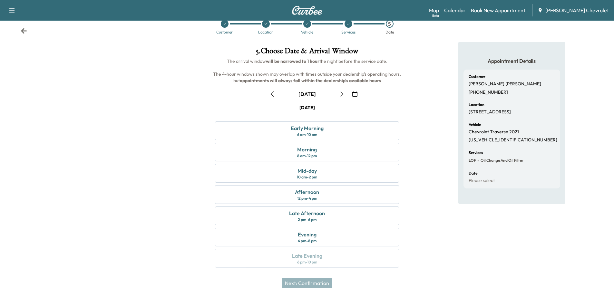
click at [342, 94] on icon "button" at bounding box center [342, 94] width 5 height 5
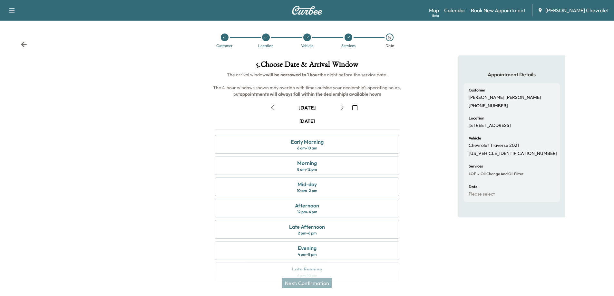
click at [343, 107] on icon "button" at bounding box center [342, 107] width 5 height 5
click at [333, 184] on div "Mid-day 10 am - 2 pm" at bounding box center [307, 187] width 184 height 19
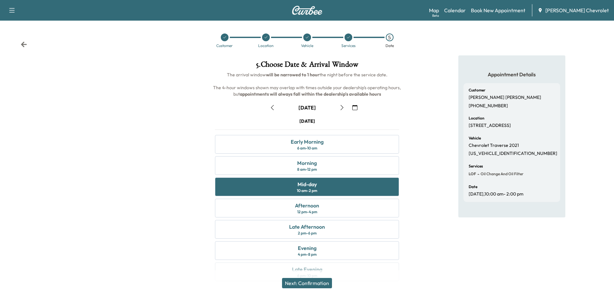
click at [321, 283] on button "Next: Confirmation" at bounding box center [307, 283] width 50 height 10
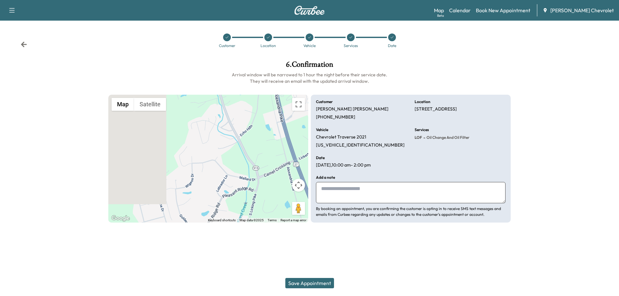
click at [318, 281] on button "Save Appointment" at bounding box center [309, 283] width 49 height 10
